Goal: Task Accomplishment & Management: Complete application form

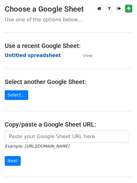
click at [42, 57] on strong "Untitled spreadsheet" at bounding box center [33, 56] width 56 height 6
click at [66, 58] on td "Untitled spreadsheet" at bounding box center [41, 55] width 72 height 7
click at [47, 53] on strong "Untitled spreadsheet" at bounding box center [33, 56] width 56 height 6
click at [49, 56] on strong "Untitled spreadsheet" at bounding box center [33, 56] width 56 height 6
click at [36, 53] on strong "Untitled spreadsheet" at bounding box center [33, 56] width 56 height 6
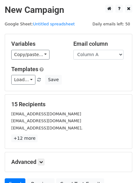
scroll to position [60, 0]
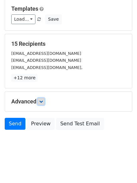
click at [43, 98] on link at bounding box center [41, 101] width 7 height 7
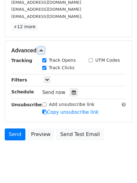
scroll to position [115, 0]
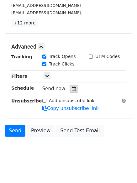
drag, startPoint x: 74, startPoint y: 91, endPoint x: 56, endPoint y: 97, distance: 19.6
click at [74, 91] on div at bounding box center [74, 89] width 8 height 8
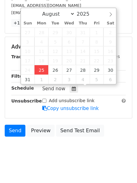
type input "2025-08-25 13:59"
type input "01"
type input "59"
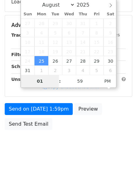
type input "4"
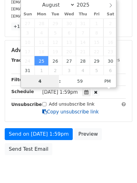
scroll to position [115, 0]
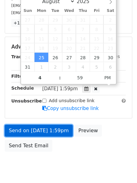
type input "2025-08-25 16:59"
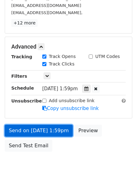
click at [52, 127] on link "Send on Aug 25 at 1:59pm" at bounding box center [39, 131] width 68 height 12
click at [44, 128] on link "Send on Aug 25 at 4:59pm" at bounding box center [39, 131] width 68 height 12
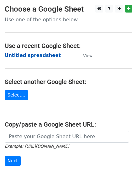
click at [37, 56] on strong "Untitled spreadsheet" at bounding box center [33, 56] width 56 height 6
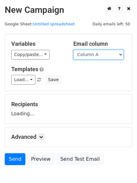
drag, startPoint x: 0, startPoint y: 0, endPoint x: 90, endPoint y: 56, distance: 105.7
click at [90, 56] on select "Column A Column B Column C" at bounding box center [98, 55] width 50 height 10
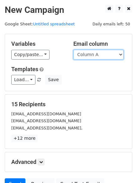
click at [93, 55] on select "Column A Column B Column C" at bounding box center [98, 55] width 50 height 10
select select "Column B"
click at [73, 50] on select "Column A Column B Column C" at bounding box center [98, 55] width 50 height 10
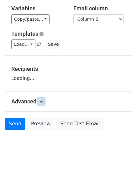
click at [44, 102] on link at bounding box center [41, 101] width 7 height 7
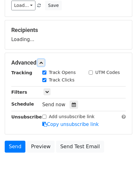
scroll to position [76, 0]
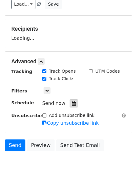
click at [71, 82] on label "Track Clicks" at bounding box center [62, 79] width 26 height 7
click at [46, 81] on input "Track Clicks" at bounding box center [44, 79] width 4 height 4
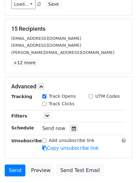
click at [58, 104] on label "Track Clicks" at bounding box center [62, 104] width 26 height 7
click at [46, 104] on input "Track Clicks" at bounding box center [44, 104] width 4 height 4
checkbox input "true"
click at [72, 127] on icon at bounding box center [74, 128] width 4 height 4
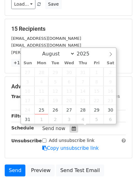
scroll to position [122, 0]
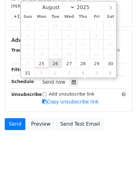
type input "2025-08-26 12:00"
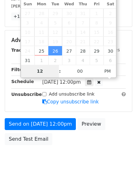
type input "5"
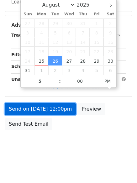
type input "2025-08-26 17:00"
click at [55, 103] on link "Send on Aug 26 at 12:00pm" at bounding box center [40, 109] width 71 height 12
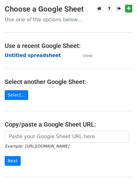
click at [40, 55] on strong "Untitled spreadsheet" at bounding box center [33, 56] width 56 height 6
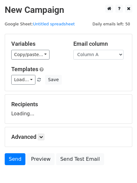
select select "Column C"
click at [73, 50] on select "Column A Column B Column C" at bounding box center [98, 55] width 50 height 10
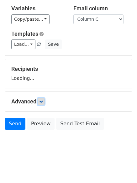
click at [43, 101] on icon at bounding box center [41, 102] width 4 height 4
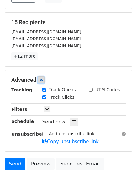
scroll to position [82, 0]
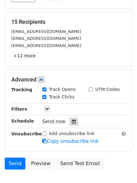
click at [70, 124] on div at bounding box center [74, 122] width 8 height 8
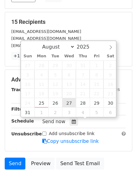
type input "[DATE] 12:00"
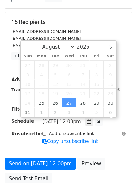
scroll to position [0, 0]
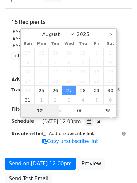
type input "6"
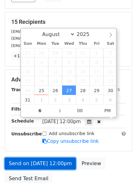
type input "2025-08-27 18:00"
click at [60, 163] on link "Send on Aug 27 at 12:00pm" at bounding box center [40, 164] width 71 height 12
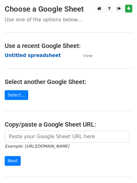
click at [31, 56] on strong "Untitled spreadsheet" at bounding box center [33, 56] width 56 height 6
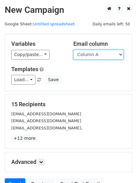
click at [101, 52] on select "Column A Column B Column C" at bounding box center [98, 55] width 50 height 10
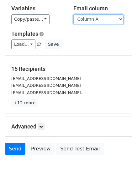
scroll to position [60, 0]
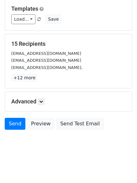
click at [38, 102] on h5 "Advanced" at bounding box center [68, 101] width 114 height 7
click at [40, 102] on link at bounding box center [41, 101] width 7 height 7
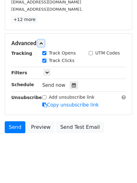
scroll to position [122, 0]
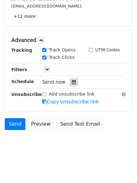
click at [71, 85] on div at bounding box center [74, 82] width 8 height 8
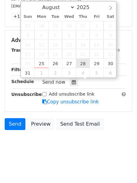
type input "2025-08-28 12:00"
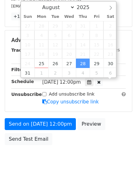
scroll to position [0, 0]
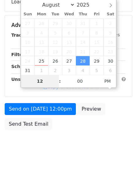
type input "7"
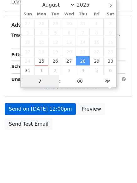
scroll to position [122, 0]
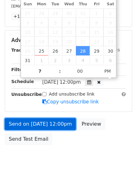
type input "2025-08-28 19:00"
click at [61, 125] on link "Send on Aug 28 at 12:00pm" at bounding box center [40, 124] width 71 height 12
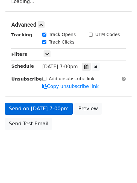
scroll to position [112, 0]
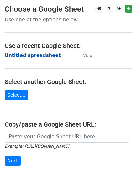
click at [42, 56] on strong "Untitled spreadsheet" at bounding box center [33, 56] width 56 height 6
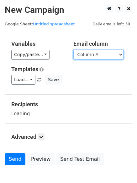
drag, startPoint x: 0, startPoint y: 0, endPoint x: 111, endPoint y: 58, distance: 125.0
click at [111, 58] on select "Column A Column B Column C" at bounding box center [98, 55] width 50 height 10
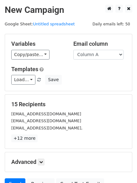
click at [111, 69] on h5 "Templates" at bounding box center [68, 69] width 114 height 7
click at [101, 49] on div "Email column Column A Column B Column C" at bounding box center [100, 49] width 62 height 19
click at [100, 56] on select "Column A Column B Column C" at bounding box center [98, 55] width 50 height 10
select select "Column B"
click at [73, 50] on select "Column A Column B Column C" at bounding box center [98, 55] width 50 height 10
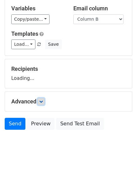
click at [43, 100] on icon at bounding box center [41, 102] width 4 height 4
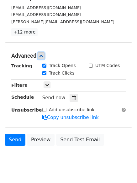
scroll to position [107, 0]
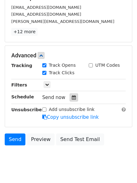
click at [72, 99] on icon at bounding box center [74, 97] width 4 height 4
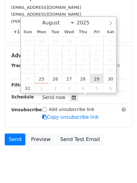
type input "[DATE] 12:00"
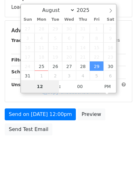
type input "8"
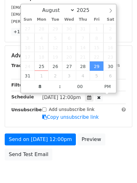
type input "[DATE] 20:00"
click at [76, 112] on label "Add unsubscribe link" at bounding box center [72, 109] width 46 height 7
click at [46, 112] on input "Add unsubscribe link" at bounding box center [44, 109] width 4 height 4
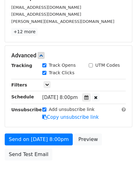
click at [65, 84] on div "Only include spreadsheet rows that match the following filters:" at bounding box center [84, 84] width 93 height 7
click at [67, 106] on div "Tracking Track Opens UTM Codes Track Clicks Filters Only include spreadsheet ro…" at bounding box center [68, 91] width 114 height 59
click at [63, 110] on label "Add unsubscribe link" at bounding box center [72, 109] width 46 height 7
click at [46, 110] on input "Add unsubscribe link" at bounding box center [44, 109] width 4 height 4
checkbox input "false"
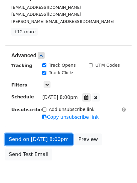
click at [55, 140] on link "Send on Aug 29 at 8:00pm" at bounding box center [39, 139] width 68 height 12
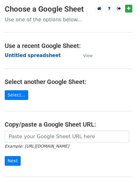
click at [48, 57] on strong "Untitled spreadsheet" at bounding box center [33, 56] width 56 height 6
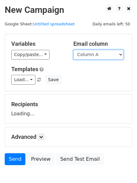
click at [93, 54] on select "Column A Column B Column C" at bounding box center [98, 55] width 50 height 10
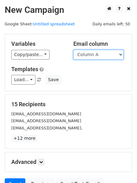
click at [97, 56] on select "Column A Column B Column C" at bounding box center [98, 55] width 50 height 10
select select "Column C"
click at [73, 50] on select "Column A Column B Column C" at bounding box center [98, 55] width 50 height 10
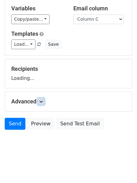
click at [42, 103] on icon at bounding box center [41, 102] width 4 height 4
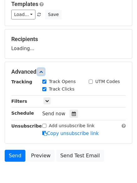
scroll to position [67, 0]
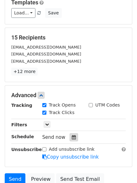
click at [72, 136] on icon at bounding box center [74, 137] width 4 height 4
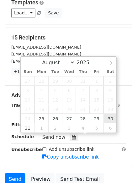
type input "[DATE] 12:00"
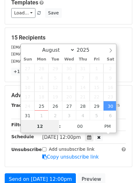
type input "9"
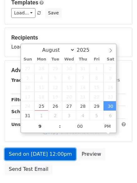
type input "[DATE] 21:00"
click at [54, 153] on link "Send on [DATE] 12:00pm" at bounding box center [40, 154] width 71 height 12
